Goal: Find contact information: Obtain details needed to contact an individual or organization

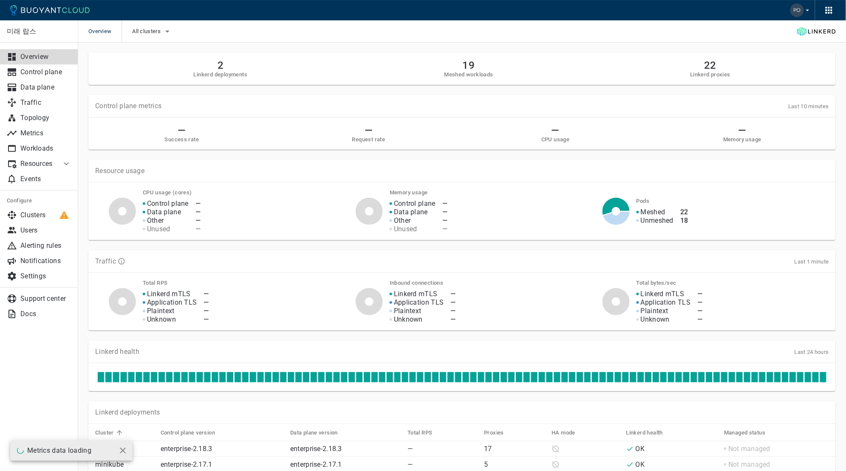
click at [807, 14] on icon "button" at bounding box center [808, 10] width 8 height 8
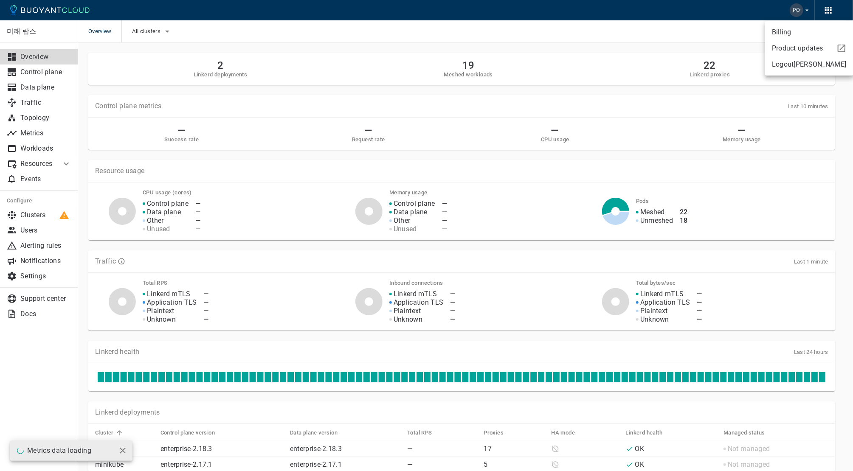
click at [815, 35] on link "Billing" at bounding box center [809, 32] width 88 height 15
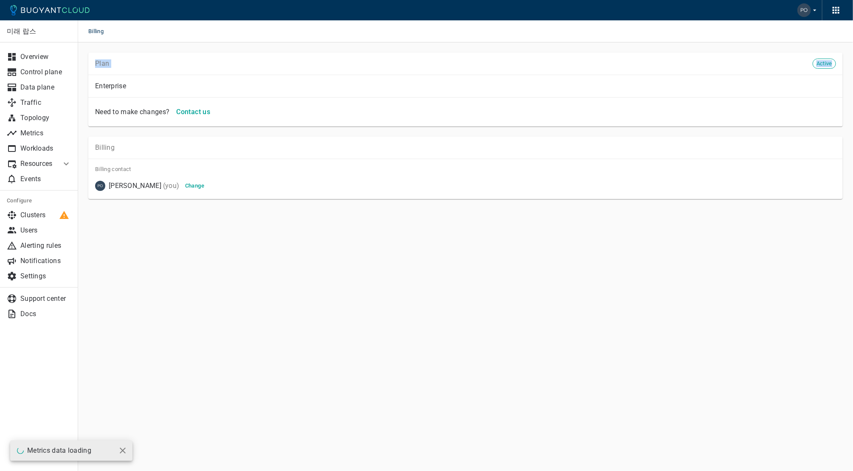
drag, startPoint x: 95, startPoint y: 59, endPoint x: 133, endPoint y: 81, distance: 43.2
click at [133, 81] on div "Plan Active Enterprise Need to make changes? Contact us" at bounding box center [465, 90] width 755 height 74
click at [264, 76] on div "Enterprise" at bounding box center [465, 86] width 755 height 23
click at [823, 62] on span "Active" at bounding box center [824, 63] width 23 height 7
click at [449, 79] on div "Enterprise" at bounding box center [465, 86] width 755 height 23
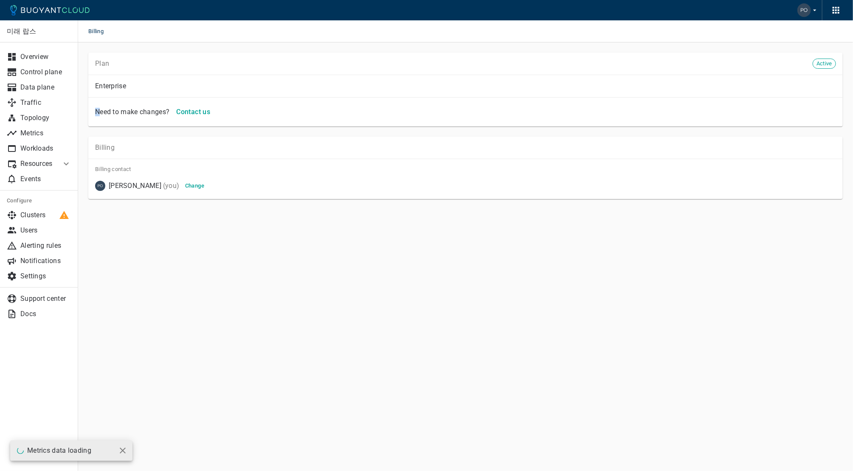
drag, startPoint x: 101, startPoint y: 108, endPoint x: 150, endPoint y: 103, distance: 49.5
click at [150, 103] on div "Need to make changes? Contact us" at bounding box center [464, 110] width 745 height 19
click at [106, 78] on div "Enterprise" at bounding box center [465, 86] width 755 height 23
drag, startPoint x: 99, startPoint y: 55, endPoint x: 687, endPoint y: 111, distance: 590.5
click at [675, 90] on div "Plan Active Enterprise Need to make changes? Contact us" at bounding box center [465, 90] width 755 height 74
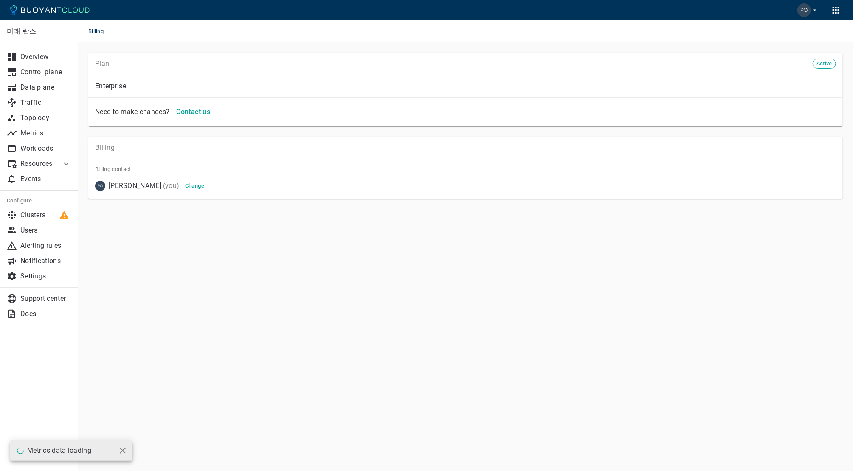
click at [689, 110] on div "Need to make changes? Contact us" at bounding box center [464, 110] width 745 height 19
click at [198, 113] on h4 "Contact us" at bounding box center [193, 112] width 34 height 8
